Goal: Communication & Community: Answer question/provide support

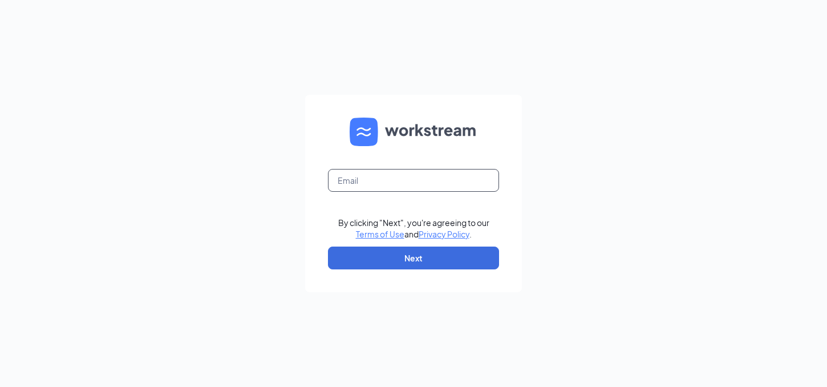
click at [448, 179] on input "text" at bounding box center [413, 180] width 171 height 23
type input "rwilliams@rlminvestments.com"
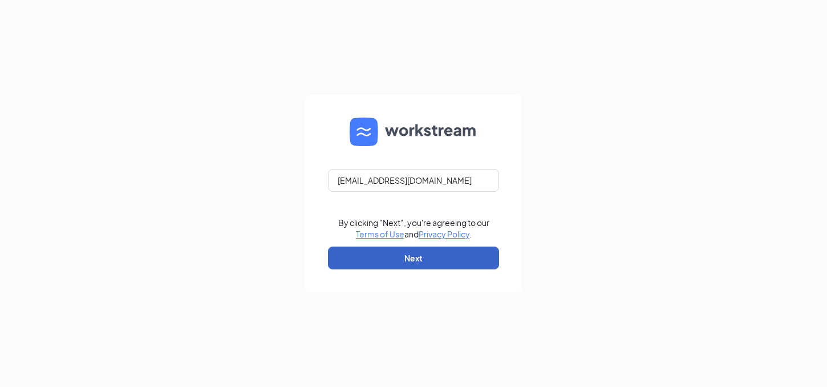
click at [386, 264] on button "Next" at bounding box center [413, 257] width 171 height 23
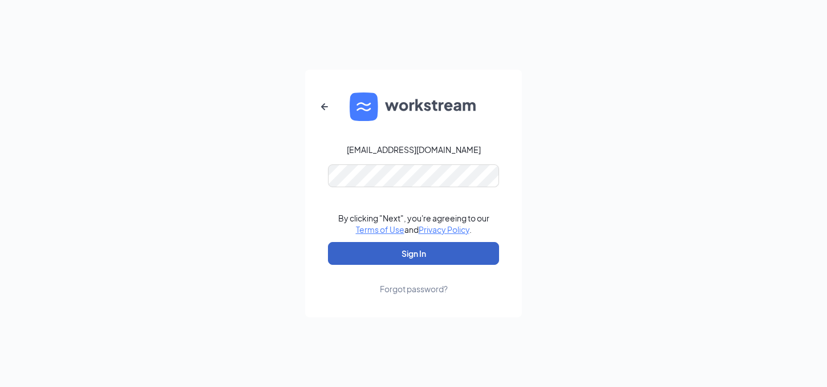
click at [386, 256] on button "Sign In" at bounding box center [413, 253] width 171 height 23
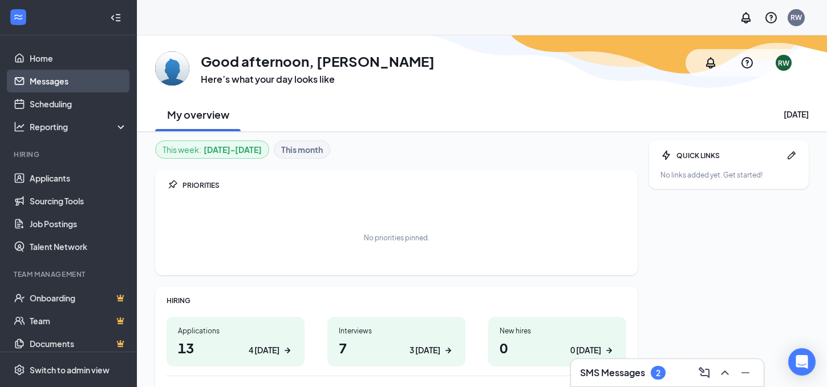
click at [56, 83] on link "Messages" at bounding box center [79, 81] width 98 height 23
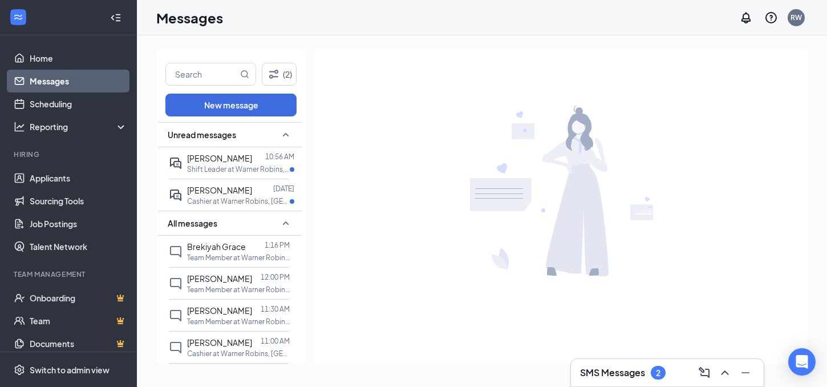
click at [611, 371] on h3 "SMS Messages" at bounding box center [612, 372] width 65 height 13
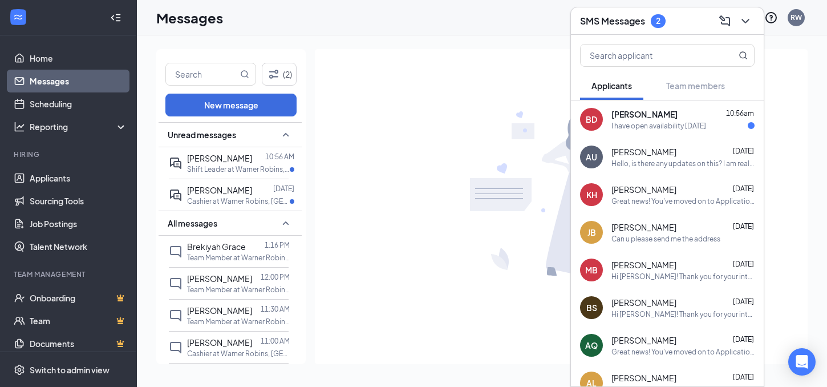
click at [618, 125] on div "I have open availability tomorrow" at bounding box center [658, 126] width 95 height 10
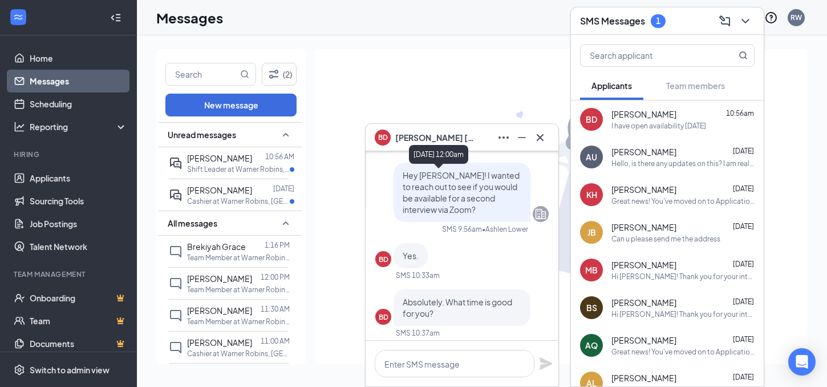
scroll to position [-98, 0]
click at [368, 92] on div at bounding box center [561, 190] width 493 height 283
